Goal: Task Accomplishment & Management: Use online tool/utility

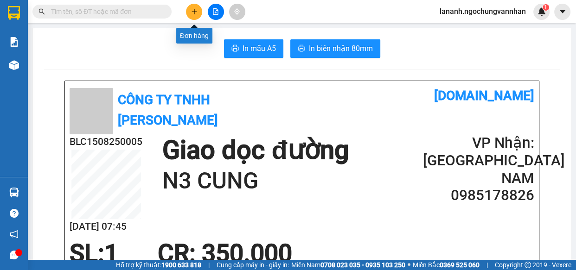
click at [193, 17] on button at bounding box center [194, 12] width 16 height 16
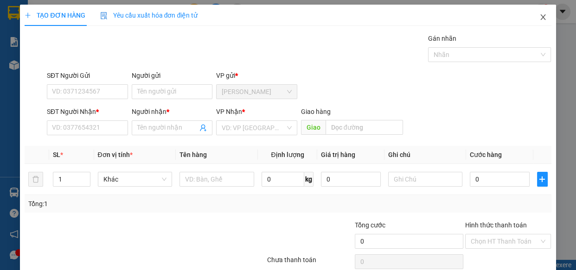
click at [531, 16] on span "Close" at bounding box center [543, 18] width 26 height 26
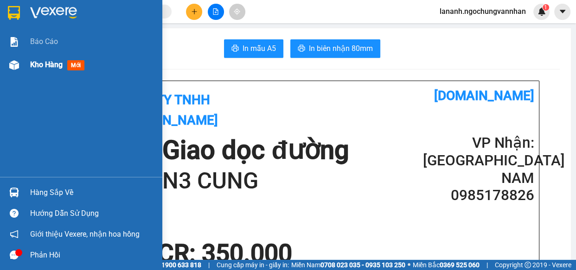
click at [13, 68] on img at bounding box center [14, 65] width 10 height 10
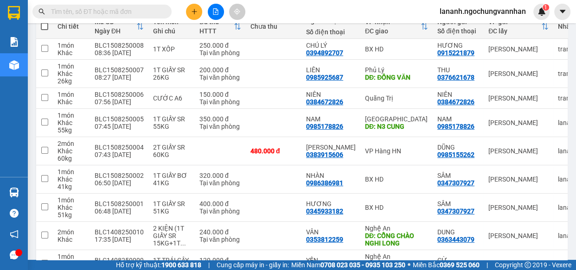
scroll to position [211, 0]
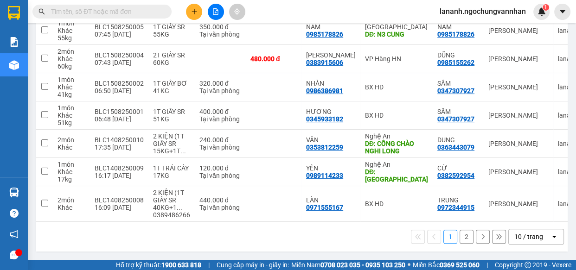
click at [519, 242] on div "10 / trang" at bounding box center [529, 236] width 42 height 15
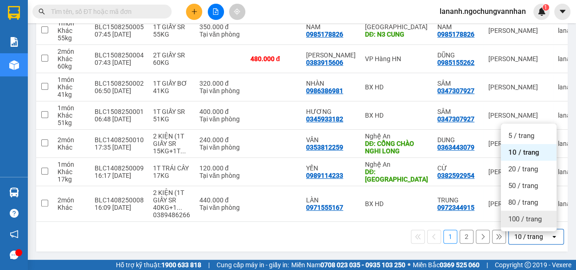
click at [518, 220] on span "100 / trang" at bounding box center [524, 219] width 33 height 9
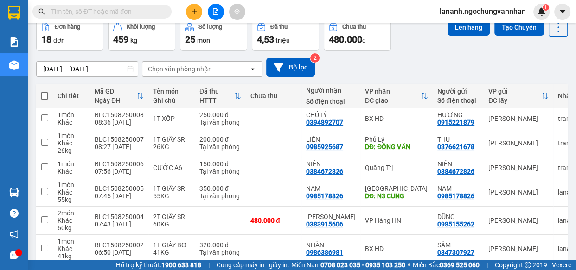
scroll to position [0, 0]
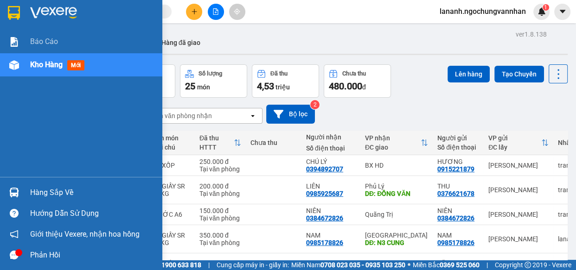
click at [21, 64] on div at bounding box center [14, 65] width 16 height 16
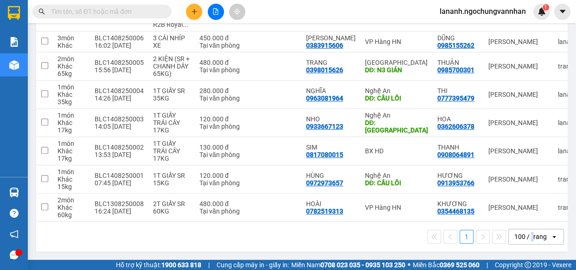
drag, startPoint x: 524, startPoint y: 235, endPoint x: 450, endPoint y: 209, distance: 79.2
click at [525, 235] on div "100 / trang" at bounding box center [530, 236] width 32 height 9
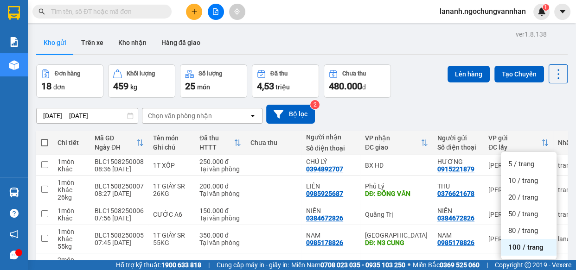
click at [45, 144] on span at bounding box center [44, 142] width 7 height 7
click at [44, 138] on input "checkbox" at bounding box center [44, 138] width 0 height 0
checkbox input "true"
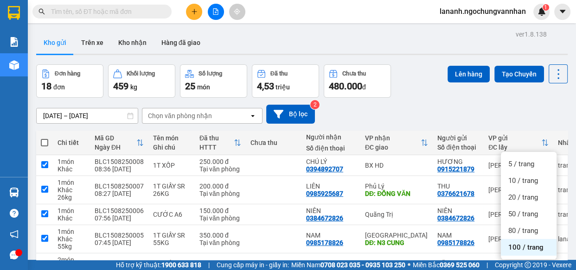
checkbox input "true"
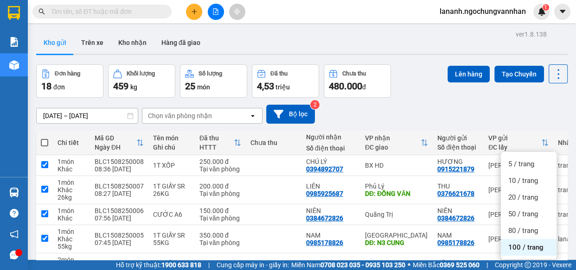
checkbox input "true"
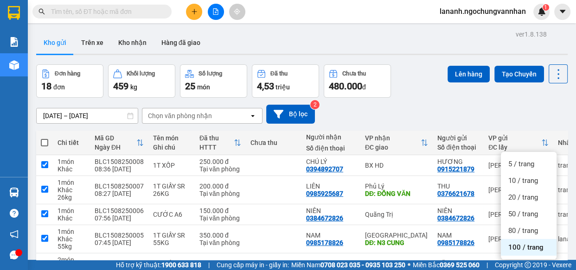
checkbox input "true"
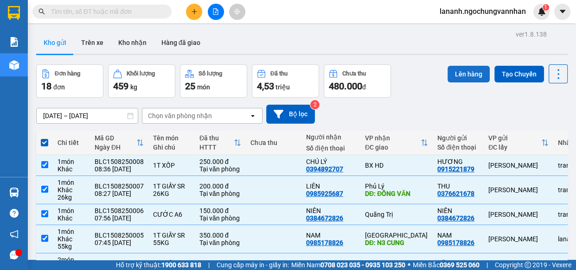
click at [453, 82] on button "Lên hàng" at bounding box center [468, 74] width 42 height 17
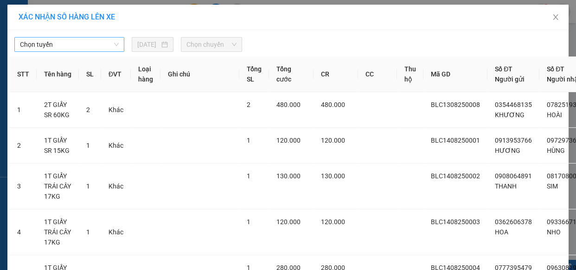
click at [62, 47] on span "Chọn tuyến" at bounding box center [69, 45] width 99 height 14
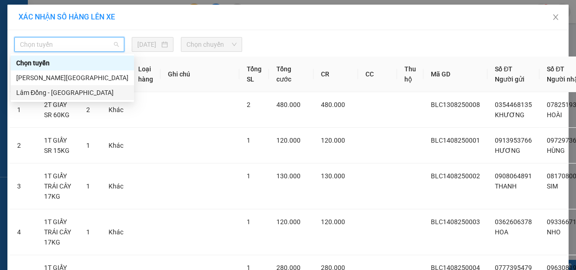
click at [52, 97] on div "Lâm Đồng - Hải Dương" at bounding box center [72, 93] width 112 height 10
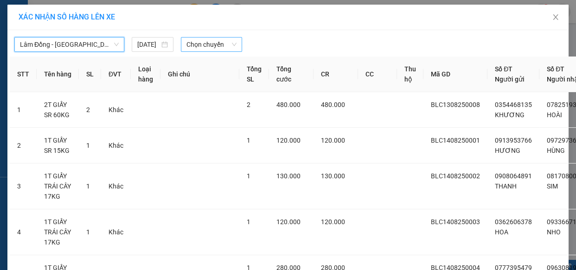
click at [200, 42] on span "Chọn chuyến" at bounding box center [211, 45] width 50 height 14
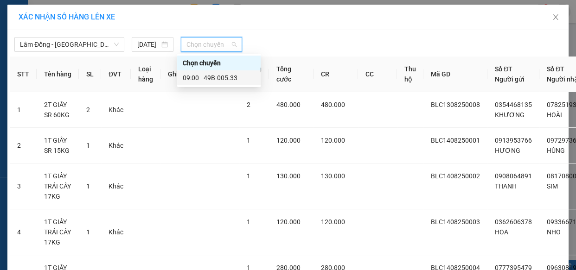
click at [210, 76] on div "09:00 - 49B-005.33" at bounding box center [219, 78] width 72 height 10
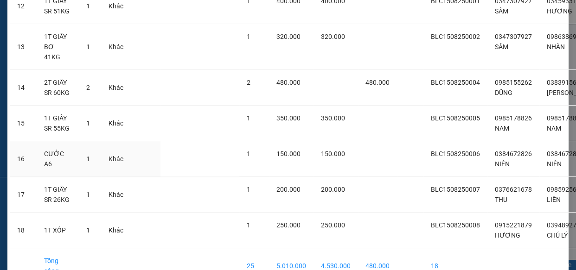
scroll to position [759, 0]
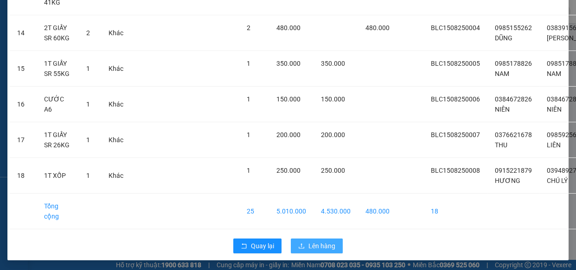
click at [304, 244] on button "Lên hàng" at bounding box center [317, 246] width 52 height 15
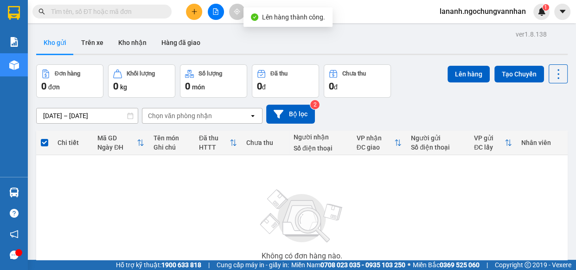
click at [216, 11] on icon "file-add" at bounding box center [215, 11] width 6 height 6
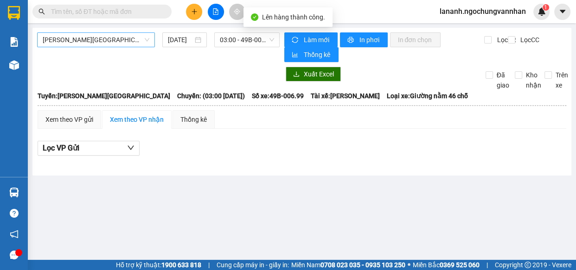
click at [86, 42] on span "Hải Dương - Lâm Đồng" at bounding box center [96, 40] width 107 height 14
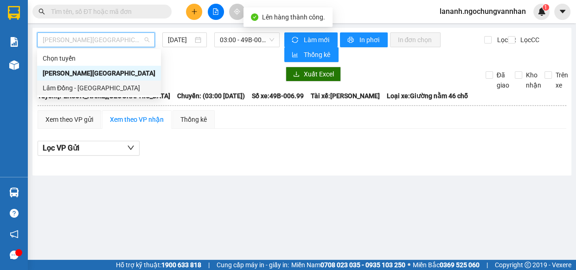
click at [85, 88] on div "Lâm Đồng - Hải Dương" at bounding box center [99, 88] width 113 height 10
type input "[DATE]"
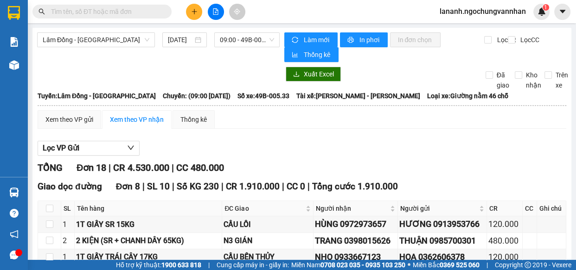
click at [135, 59] on div "Lâm Đồng - Hải Dương 15/08/2025 09:00 - 49B-005.33" at bounding box center [158, 47] width 242 height 30
click at [359, 42] on span "In phơi" at bounding box center [369, 40] width 21 height 10
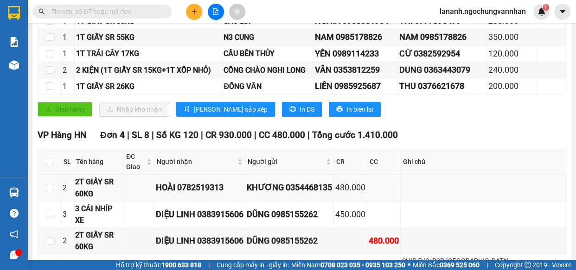
scroll to position [295, 0]
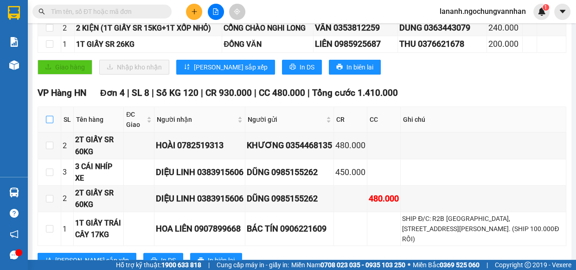
click at [50, 120] on input "checkbox" at bounding box center [49, 119] width 7 height 7
checkbox input "true"
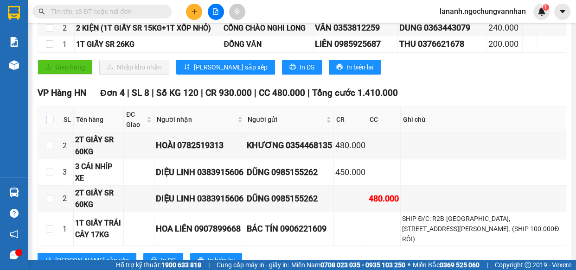
checkbox input "true"
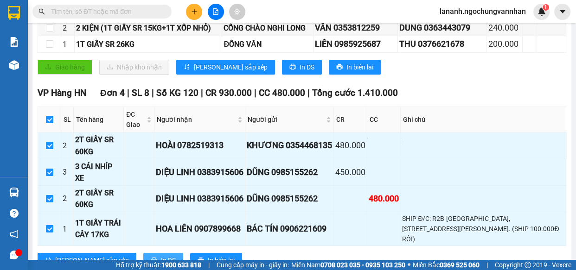
click at [161, 255] on span "In DS" at bounding box center [168, 260] width 15 height 10
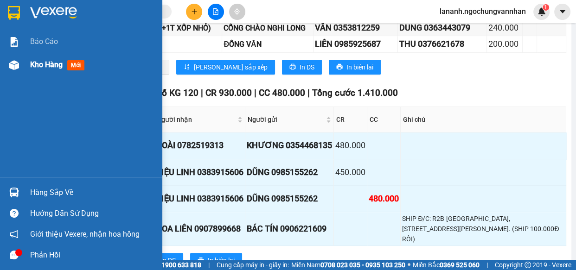
click at [30, 70] on div "Kho hàng mới" at bounding box center [59, 65] width 58 height 12
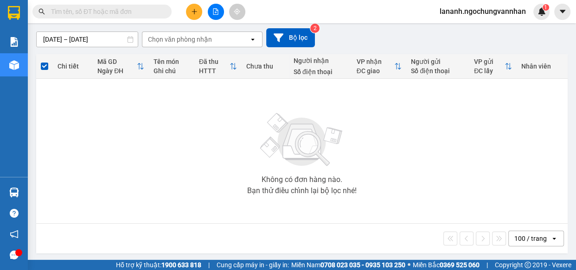
scroll to position [78, 0]
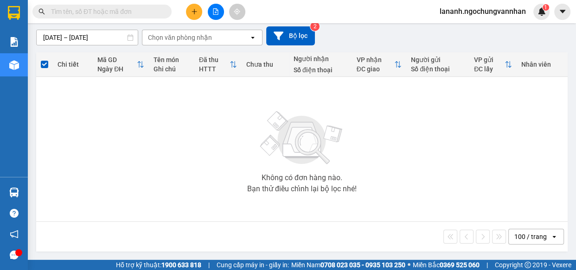
click at [221, 13] on button at bounding box center [216, 12] width 16 height 16
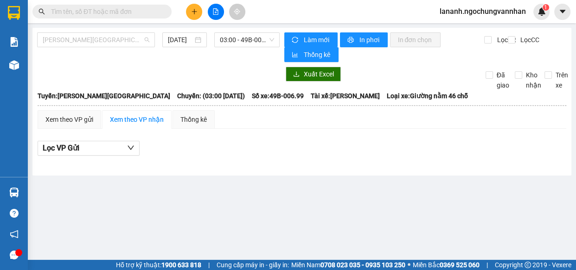
drag, startPoint x: 70, startPoint y: 38, endPoint x: 65, endPoint y: 65, distance: 27.7
click at [70, 40] on span "Hải Dương - Lâm Đồng" at bounding box center [96, 40] width 107 height 14
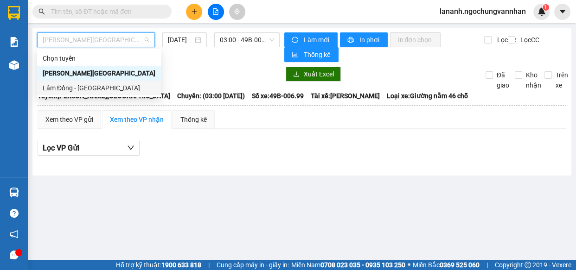
drag, startPoint x: 66, startPoint y: 84, endPoint x: 179, endPoint y: 55, distance: 116.8
click at [66, 85] on div "Lâm Đồng - Hải Dương" at bounding box center [99, 88] width 113 height 10
type input "[DATE]"
